Goal: Transaction & Acquisition: Subscribe to service/newsletter

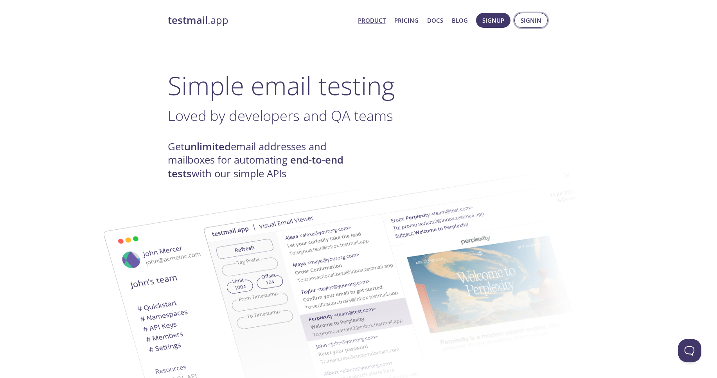
click at [525, 21] on span "Signin" at bounding box center [531, 20] width 21 height 10
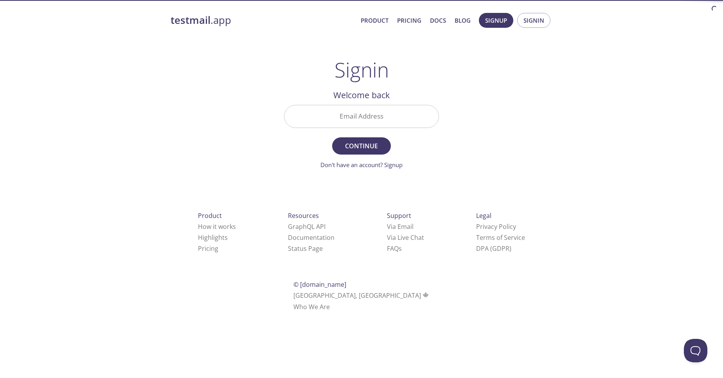
click at [369, 115] on input "Email Address" at bounding box center [362, 116] width 154 height 22
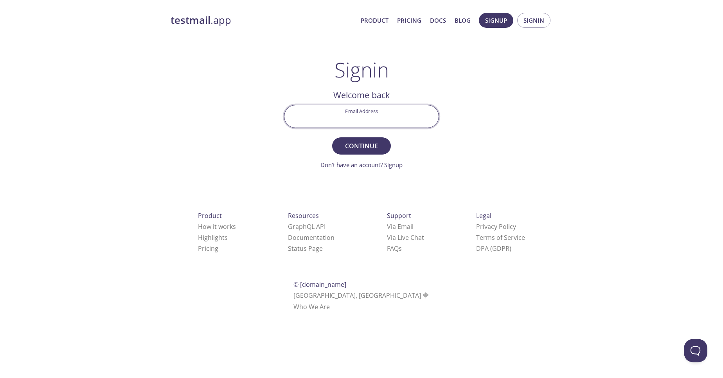
click at [512, 148] on div "testmail .app Product Pricing Docs Blog Signup Signin Signin Welcome back Email…" at bounding box center [361, 171] width 401 height 326
click at [364, 140] on button "Continue" at bounding box center [361, 145] width 59 height 17
click at [378, 123] on input "Email Address Required" at bounding box center [362, 116] width 154 height 22
click at [186, 88] on div "testmail .app Product Pricing Docs Blog Signup Signin Signin Welcome back Email…" at bounding box center [361, 171] width 401 height 326
click at [529, 22] on span "Signin" at bounding box center [534, 20] width 21 height 10
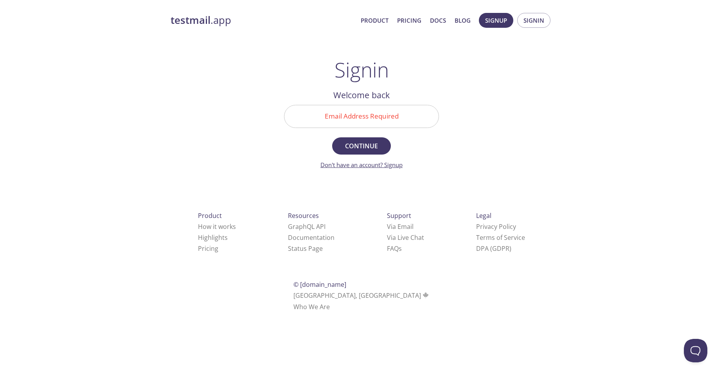
click at [363, 169] on link "Don't have an account? Signup" at bounding box center [362, 165] width 82 height 8
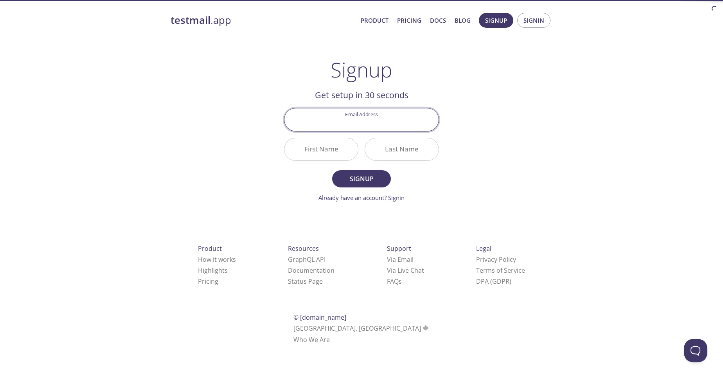
click at [363, 122] on input "Email Address" at bounding box center [362, 119] width 154 height 22
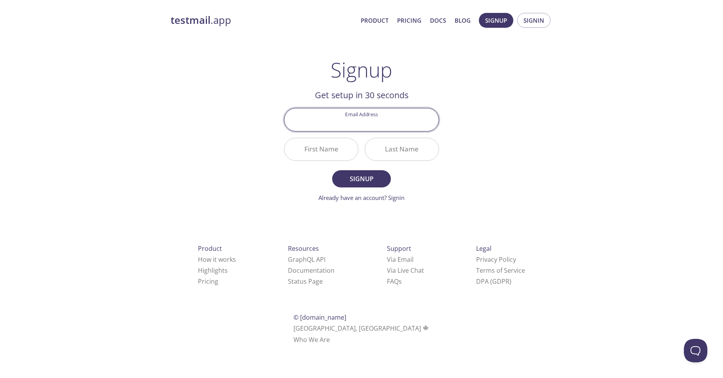
click at [339, 122] on input "Email Address" at bounding box center [362, 119] width 154 height 22
drag, startPoint x: 320, startPoint y: 98, endPoint x: 363, endPoint y: 98, distance: 43.0
click at [363, 98] on h2 "Get setup in 30 seconds" at bounding box center [361, 94] width 155 height 13
click at [348, 113] on input "Email Address" at bounding box center [362, 119] width 154 height 22
type input "[EMAIL_ADDRESS][PERSON_NAME][DOMAIN_NAME]"
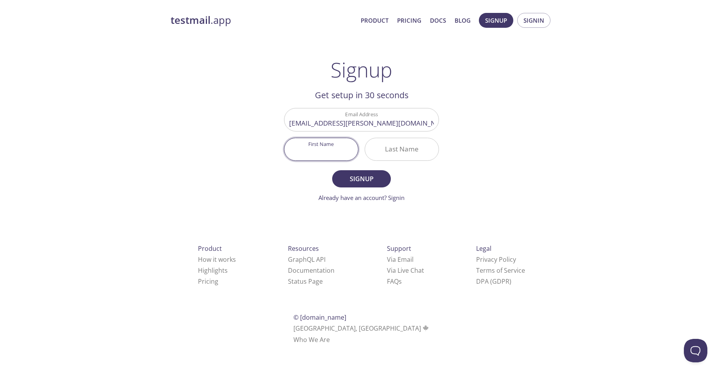
click at [324, 145] on input "First Name" at bounding box center [322, 149] width 74 height 22
type input "Shruti"
click at [358, 178] on span "Signup" at bounding box center [361, 178] width 41 height 11
click at [389, 144] on input "Last Name Required" at bounding box center [402, 149] width 74 height 22
type input "[PERSON_NAME]"
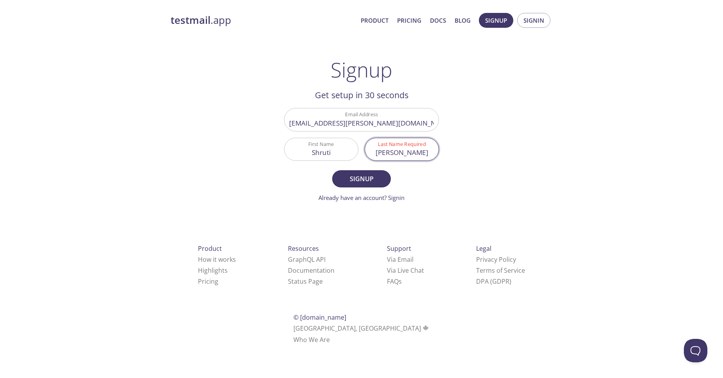
click at [379, 169] on form "Email Address [EMAIL_ADDRESS][PERSON_NAME][DOMAIN_NAME] First Name [PERSON_NAME…" at bounding box center [361, 155] width 155 height 94
click at [376, 171] on button "Signup" at bounding box center [361, 178] width 59 height 17
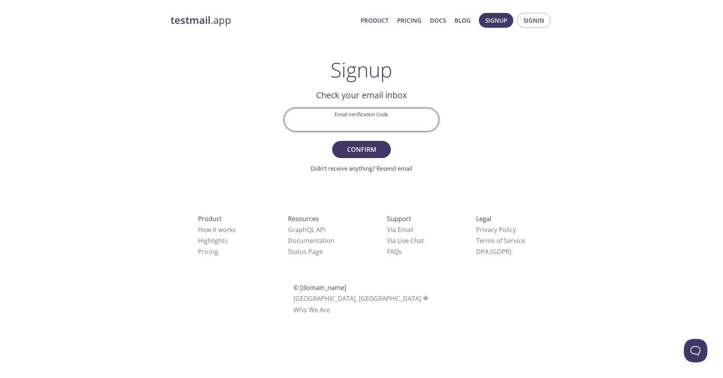
click at [347, 125] on input "Email Verification Code" at bounding box center [362, 119] width 154 height 22
paste input "HP2WCZ4"
type input "HP2WCZ4"
click at [364, 154] on span "Confirm" at bounding box center [361, 149] width 41 height 11
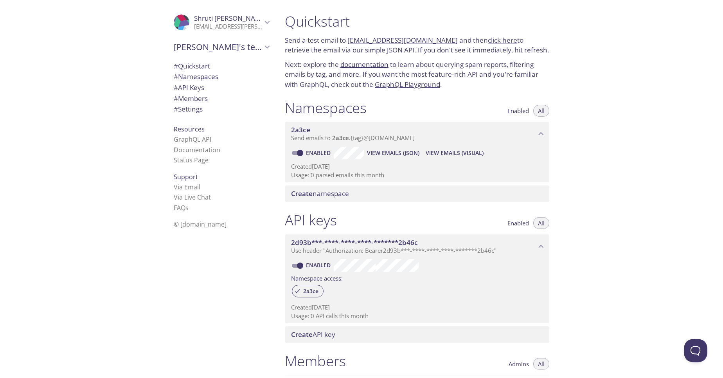
click at [200, 65] on span "# Quickstart" at bounding box center [192, 65] width 36 height 9
click at [317, 127] on span "2a3ce" at bounding box center [413, 129] width 245 height 9
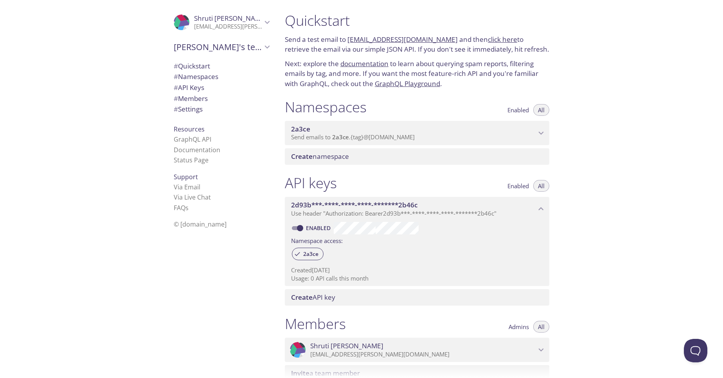
click at [317, 127] on span "2a3ce" at bounding box center [413, 129] width 245 height 9
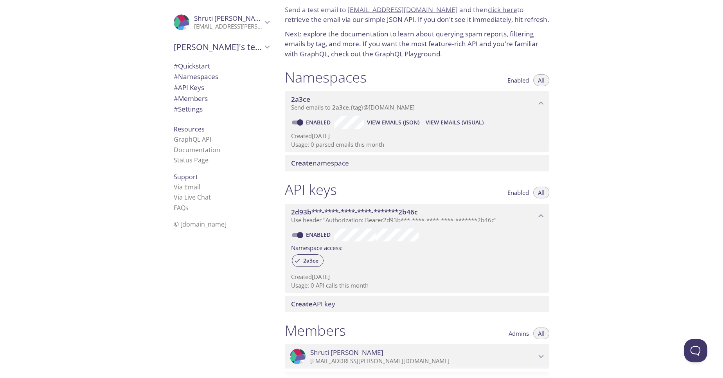
scroll to position [0, 0]
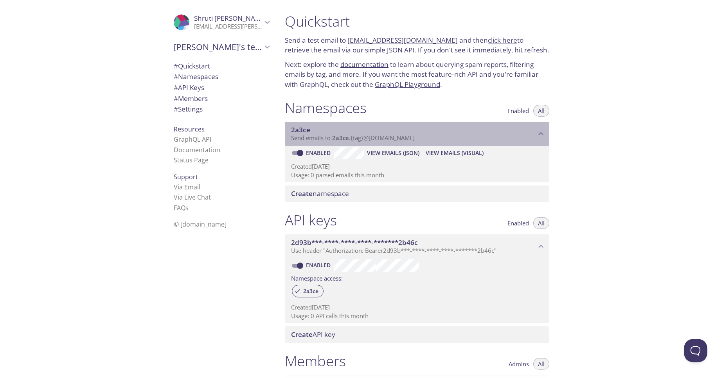
drag, startPoint x: 315, startPoint y: 137, endPoint x: 420, endPoint y: 139, distance: 104.9
click at [400, 140] on span "Send emails to 2a3ce . {tag} @[DOMAIN_NAME]" at bounding box center [353, 138] width 124 height 8
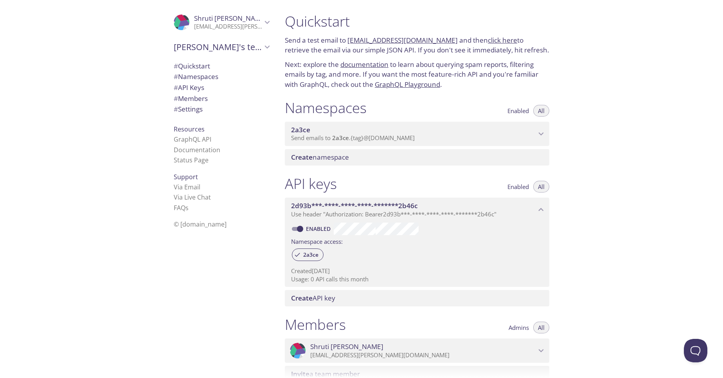
click at [470, 136] on p "Send emails to 2a3ce . {tag} @[DOMAIN_NAME]" at bounding box center [413, 138] width 245 height 8
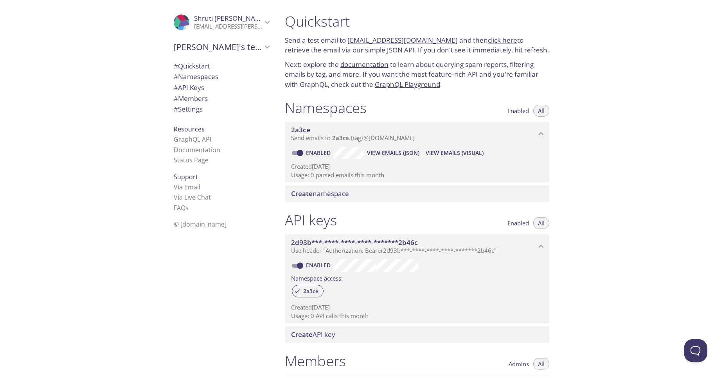
click at [546, 112] on button "All" at bounding box center [541, 111] width 16 height 12
click at [332, 192] on span "Create namespace" at bounding box center [320, 193] width 58 height 9
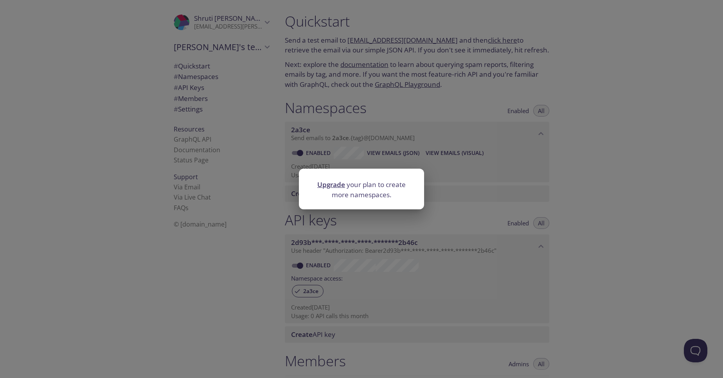
click at [473, 163] on div "Upgrade your plan to create more namespaces." at bounding box center [361, 189] width 723 height 378
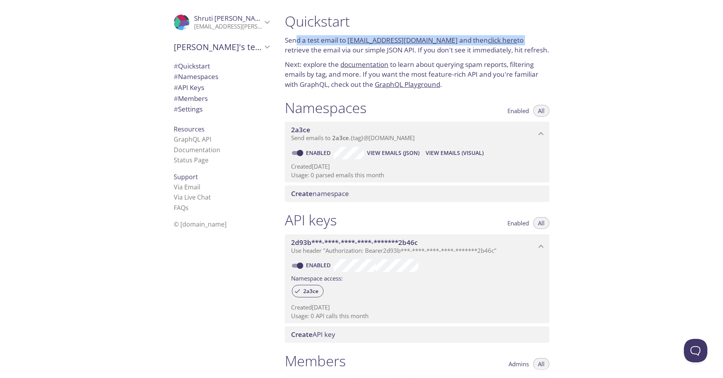
drag, startPoint x: 296, startPoint y: 41, endPoint x: 515, endPoint y: 38, distance: 218.8
click at [514, 38] on p "Send a test email to [EMAIL_ADDRESS][DOMAIN_NAME] and then click here to retrie…" at bounding box center [417, 45] width 265 height 20
click at [556, 41] on div "Quickstart Send a test email to [EMAIL_ADDRESS][DOMAIN_NAME] and then click her…" at bounding box center [420, 189] width 283 height 378
drag, startPoint x: 292, startPoint y: 43, endPoint x: 345, endPoint y: 43, distance: 53.2
click at [345, 43] on p "Send a test email to [EMAIL_ADDRESS][DOMAIN_NAME] and then click here to retrie…" at bounding box center [417, 45] width 265 height 20
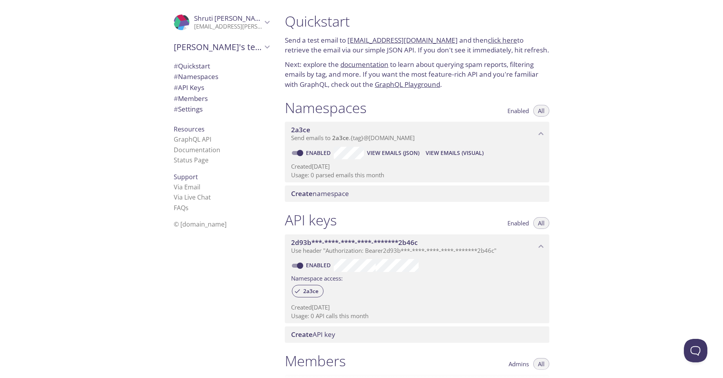
click at [378, 89] on p "Next: explore the documentation to learn about querying spam reports, filtering…" at bounding box center [417, 74] width 265 height 30
click at [497, 43] on link "click here" at bounding box center [502, 40] width 29 height 9
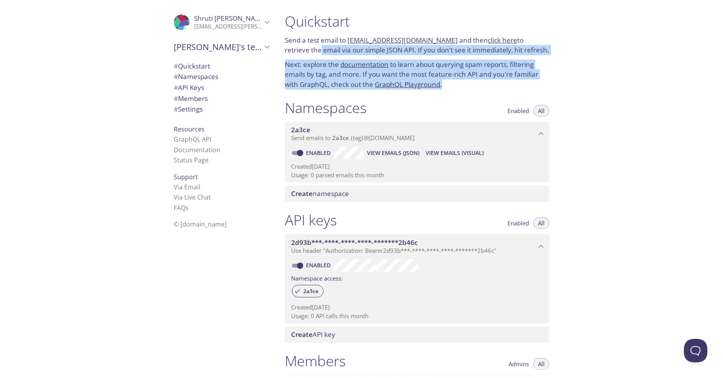
drag, startPoint x: 293, startPoint y: 50, endPoint x: 524, endPoint y: 85, distance: 233.5
click at [524, 85] on div "Quickstart Send a test email to [EMAIL_ADDRESS][DOMAIN_NAME] and then click her…" at bounding box center [417, 51] width 277 height 86
click at [485, 80] on p "Next: explore the documentation to learn about querying spam reports, filtering…" at bounding box center [417, 74] width 265 height 30
